Goal: Obtain resource: Download file/media

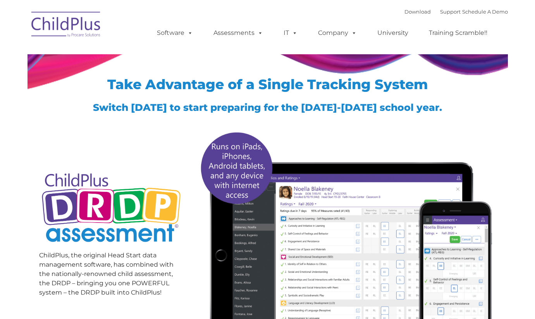
type input ""
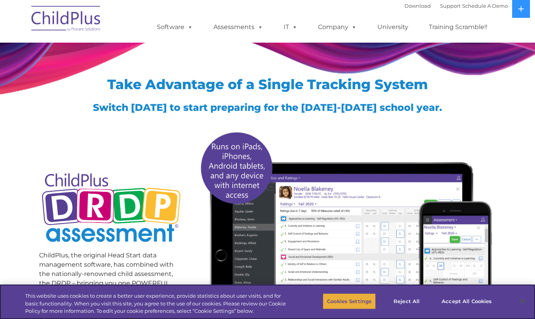
click at [337, 298] on button "Cookies Settings" at bounding box center [349, 301] width 53 height 16
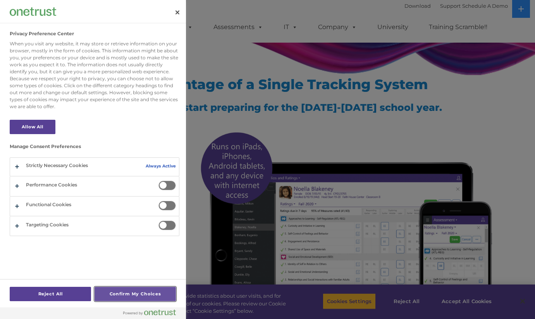
click at [118, 292] on button "Confirm My Choices" at bounding box center [135, 294] width 81 height 14
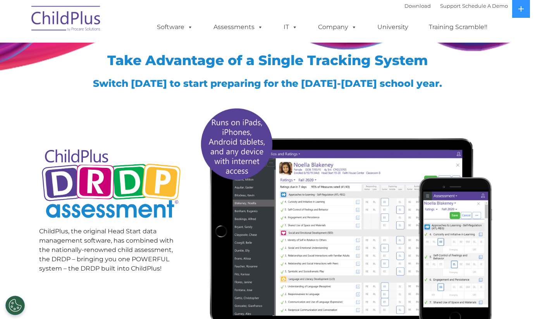
scroll to position [14, 0]
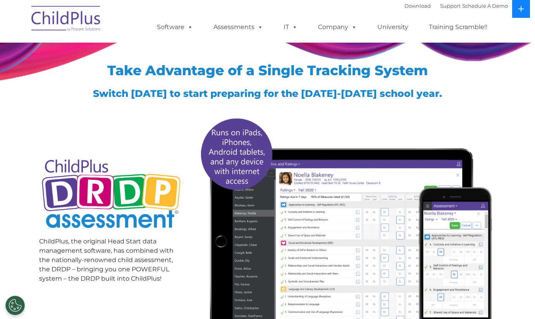
click at [518, 9] on button at bounding box center [521, 9] width 18 height 18
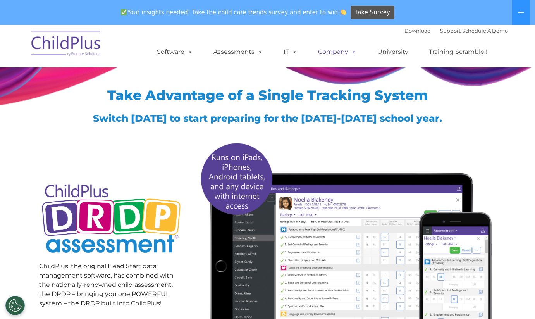
click at [336, 52] on link "Company" at bounding box center [337, 51] width 54 height 15
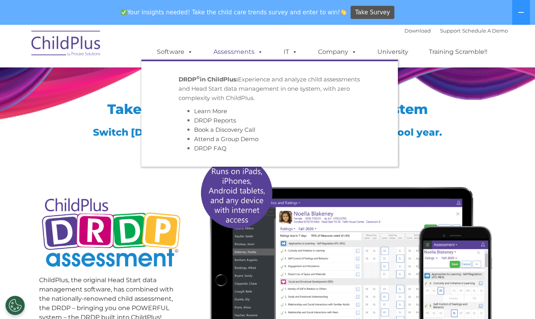
click at [247, 48] on link "Assessments" at bounding box center [238, 51] width 65 height 15
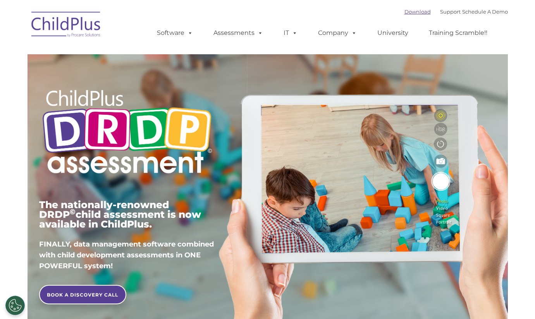
click at [406, 10] on link "Download" at bounding box center [417, 12] width 26 height 6
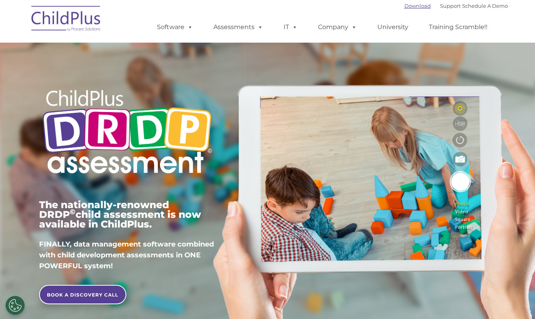
type input ""
click at [406, 10] on div "Download Support | Schedule A Demo " at bounding box center [455, 6] width 103 height 12
